Goal: Obtain resource: Download file/media

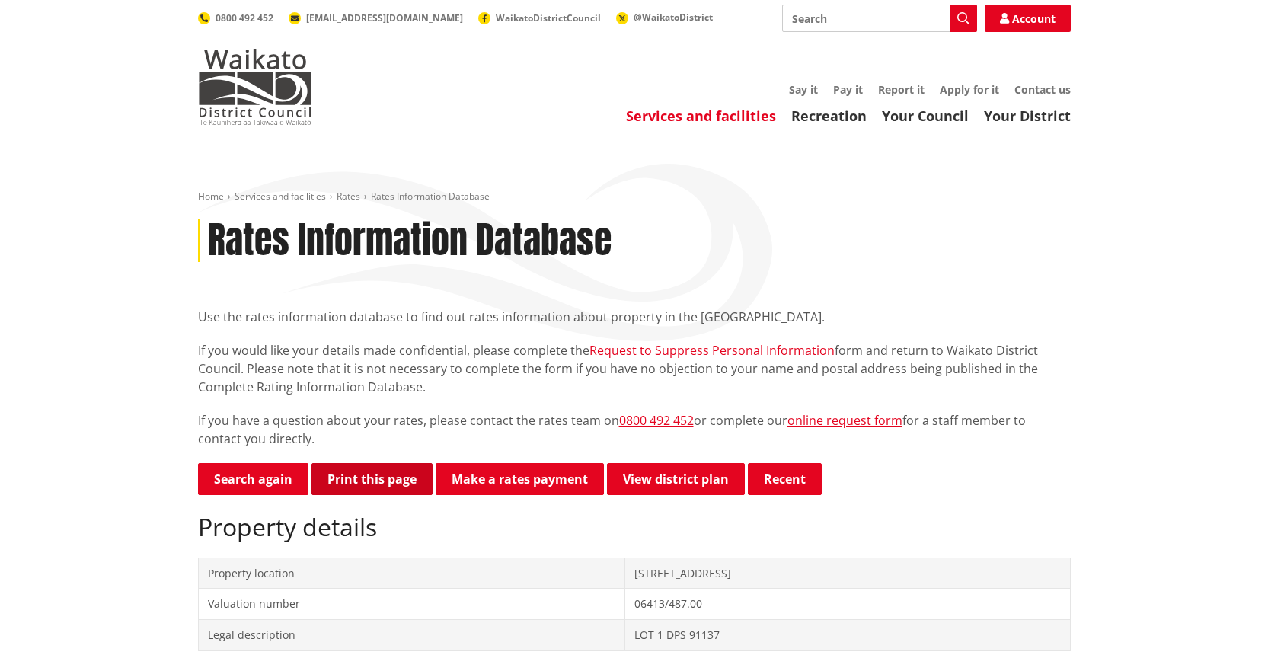
click at [341, 473] on button "Print this page" at bounding box center [372, 479] width 121 height 32
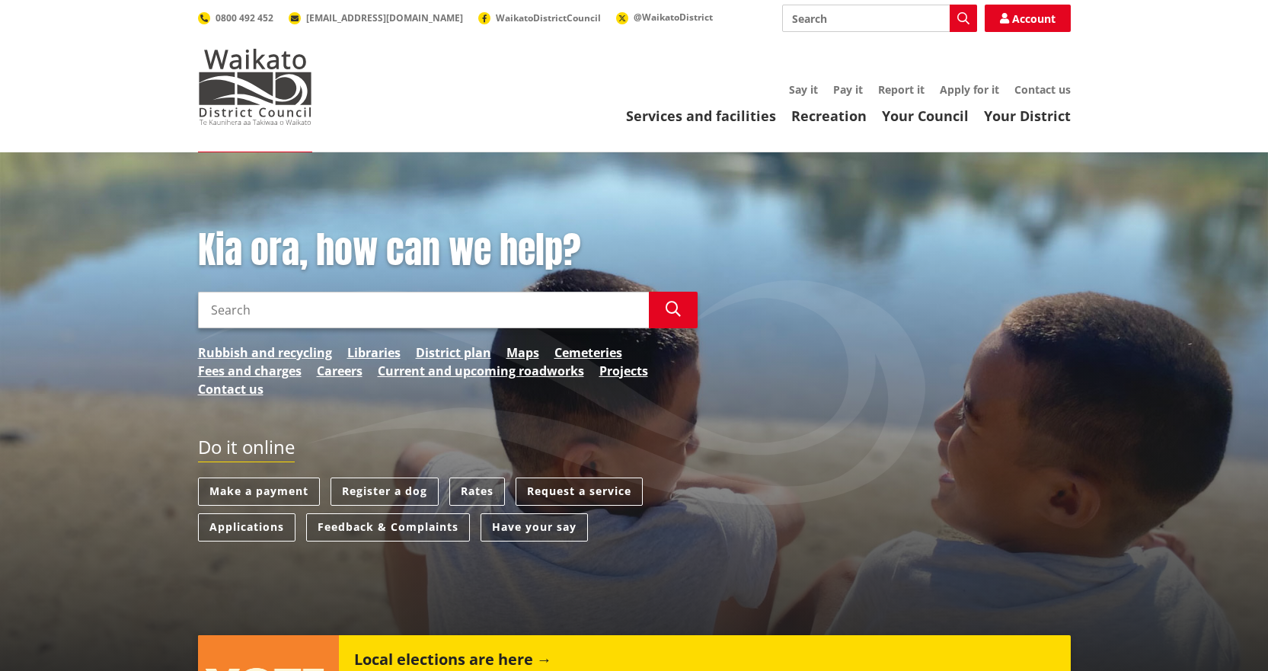
drag, startPoint x: 0, startPoint y: 0, endPoint x: 301, endPoint y: 306, distance: 429.3
click at [302, 306] on input "Search" at bounding box center [423, 310] width 451 height 37
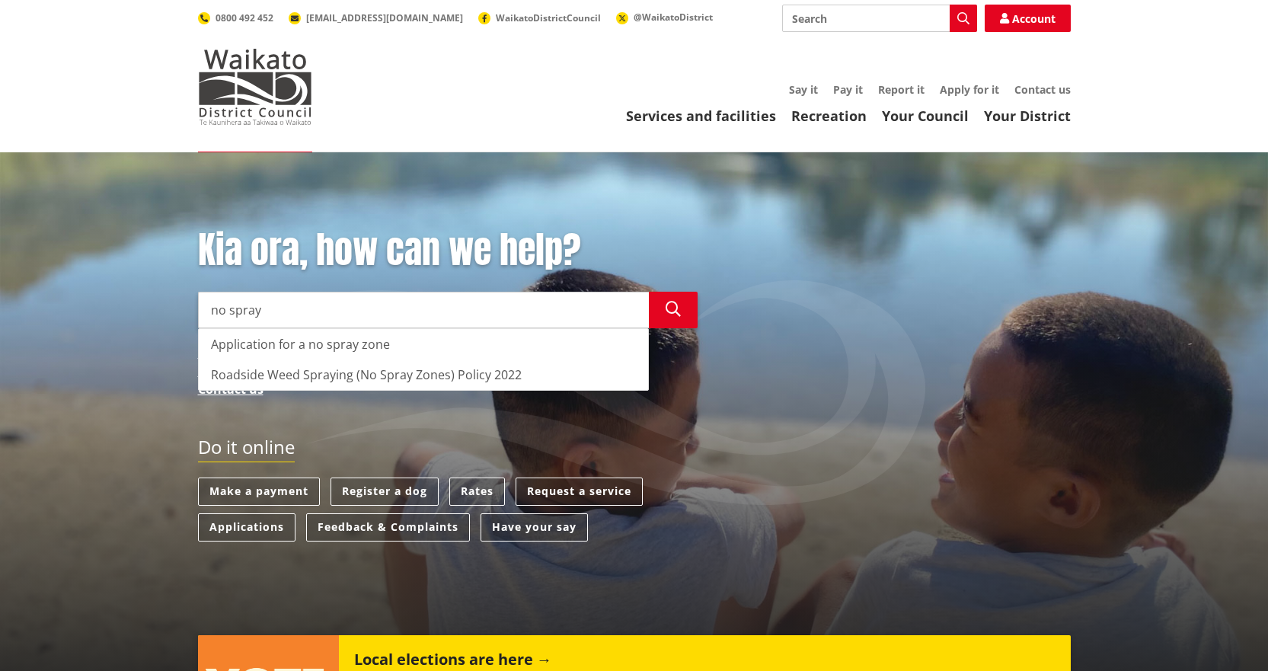
type input "no spray"
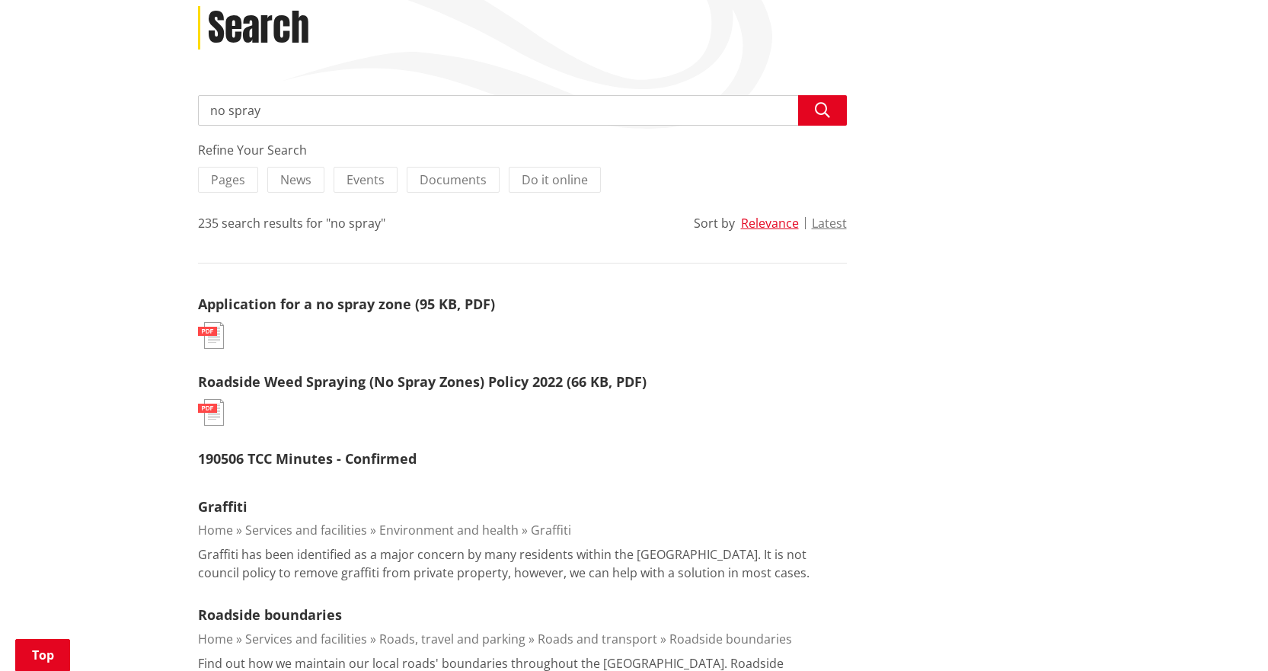
scroll to position [229, 0]
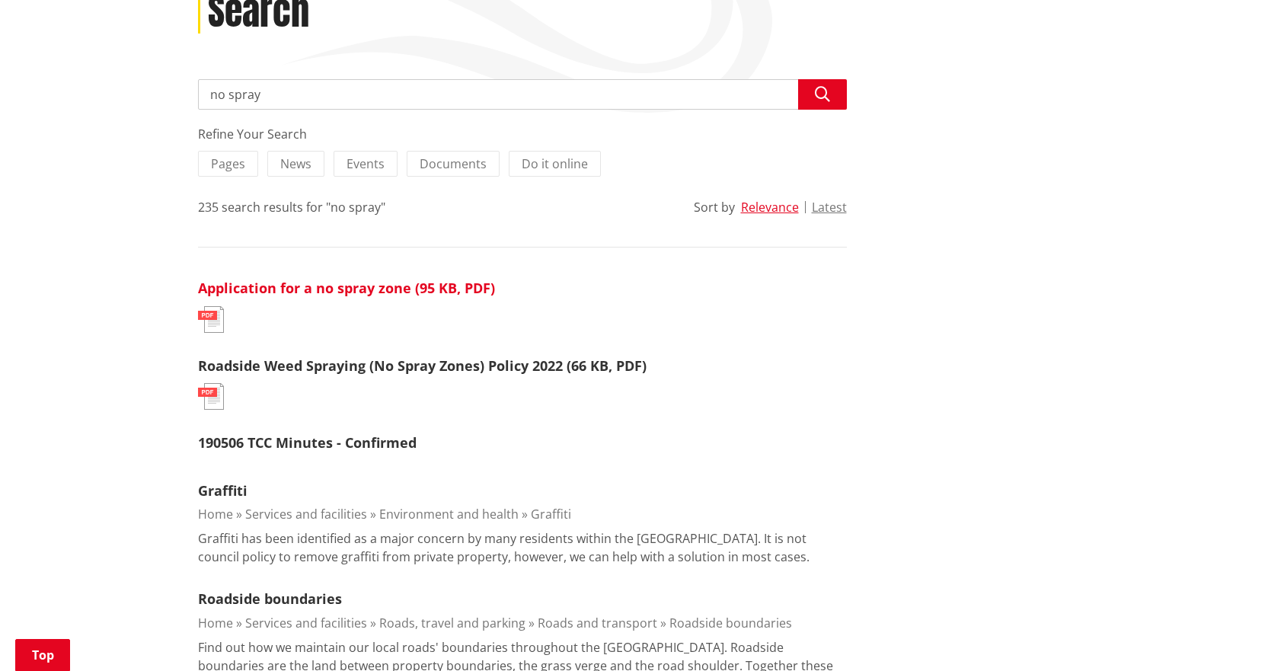
click at [310, 292] on link "Application for a no spray zone (95 KB, PDF)" at bounding box center [346, 288] width 297 height 18
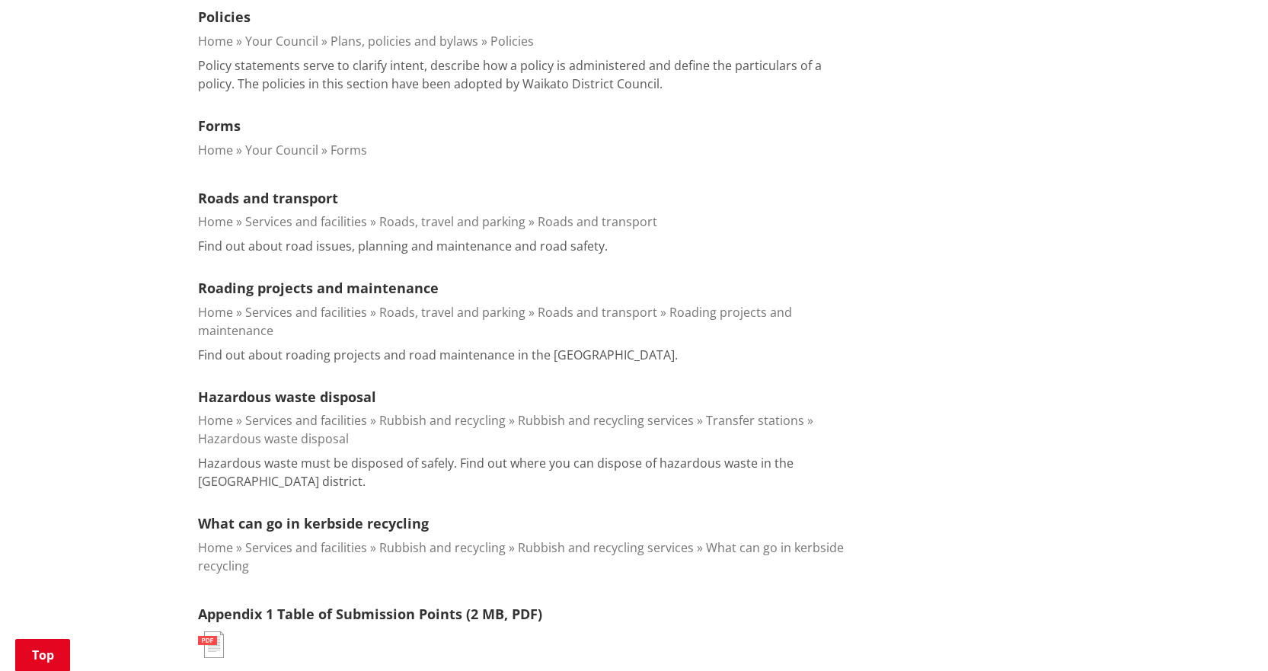
scroll to position [1447, 0]
